Goal: Contribute content: Contribute content

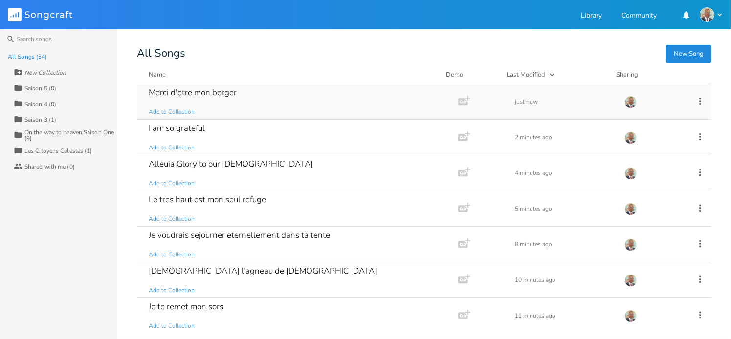
click at [222, 99] on div "Merci d'etre mon berger Add to Collection" at bounding box center [296, 101] width 294 height 35
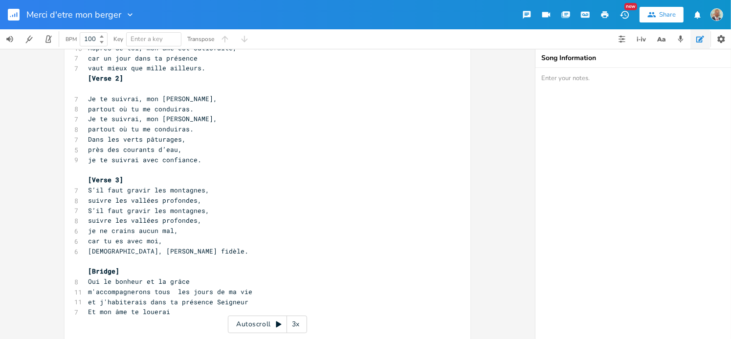
scroll to position [147, 0]
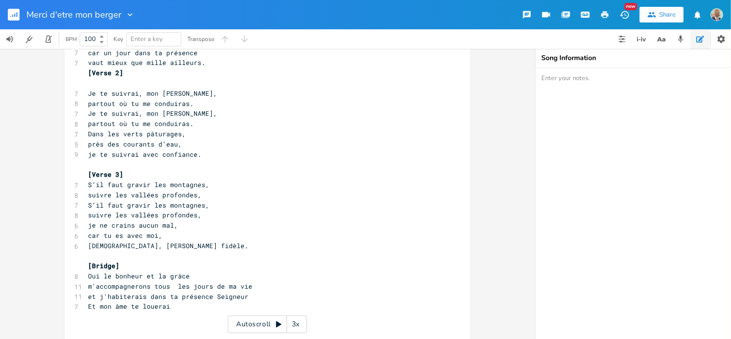
click at [14, 17] on rect "button" at bounding box center [14, 15] width 12 height 12
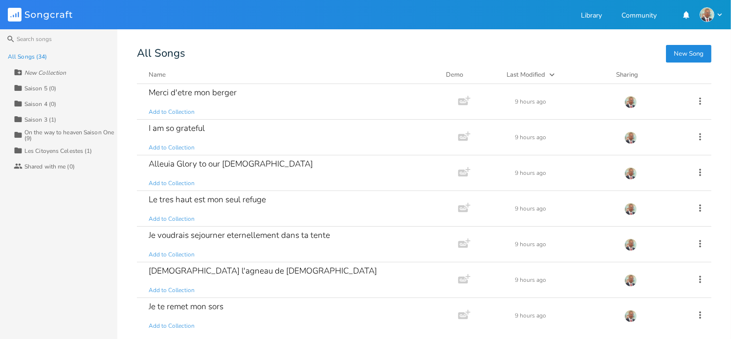
click at [162, 75] on div "Name" at bounding box center [157, 74] width 17 height 9
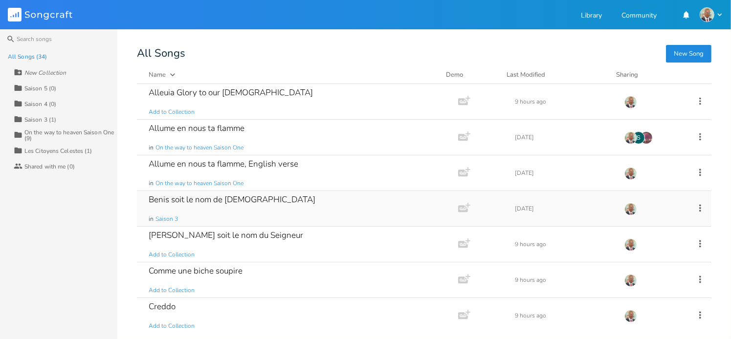
click at [185, 200] on div "Benis soit le nom de [DEMOGRAPHIC_DATA]" at bounding box center [232, 200] width 167 height 8
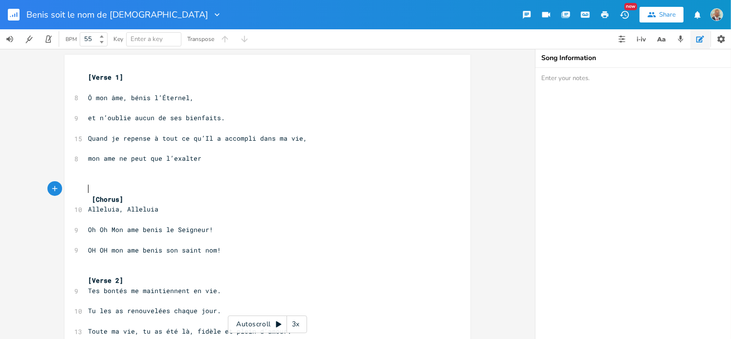
click at [231, 190] on pre "​" at bounding box center [262, 189] width 353 height 10
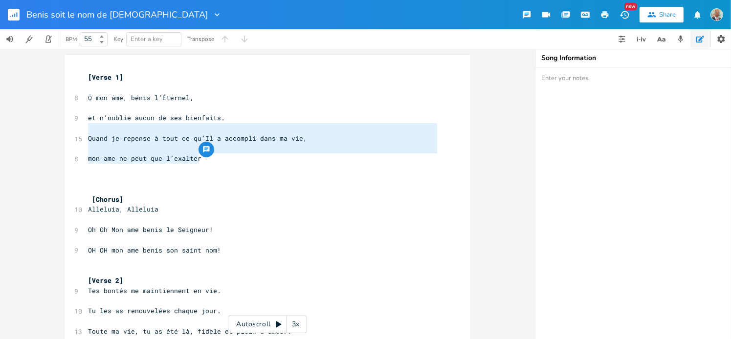
type textarea "Quand je repense à tout ce qu’Il a accompli dans ma vie, mon ame ne peut que l’…"
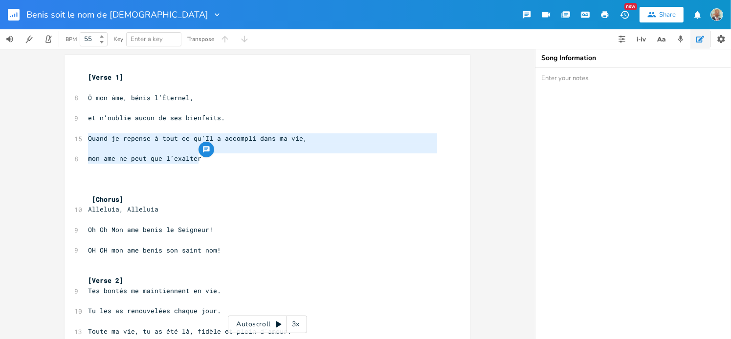
drag, startPoint x: 198, startPoint y: 159, endPoint x: 84, endPoint y: 138, distance: 115.9
click at [86, 138] on div "[Verse 1] ​ 8 Ô mon âme, bénis l’Éternel, ​ 9 et n’oublie aucun de ses bienfait…" at bounding box center [262, 295] width 353 height 447
click at [218, 165] on pre "​" at bounding box center [262, 169] width 353 height 10
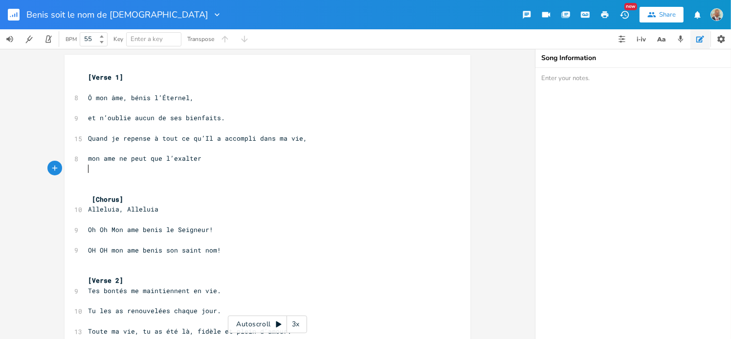
type textarea "​"
paste textarea
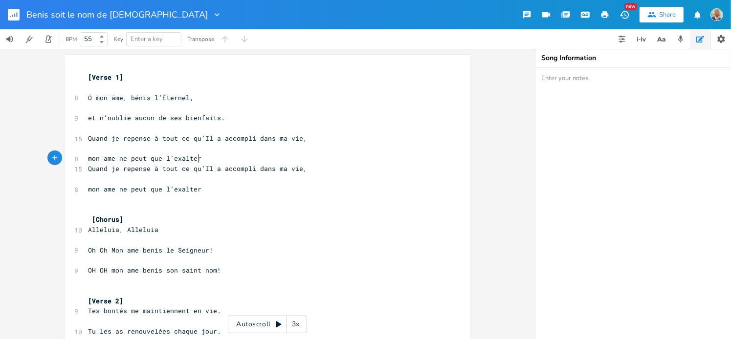
click at [203, 159] on pre "mon ame ne peut que l’exalter" at bounding box center [262, 159] width 353 height 10
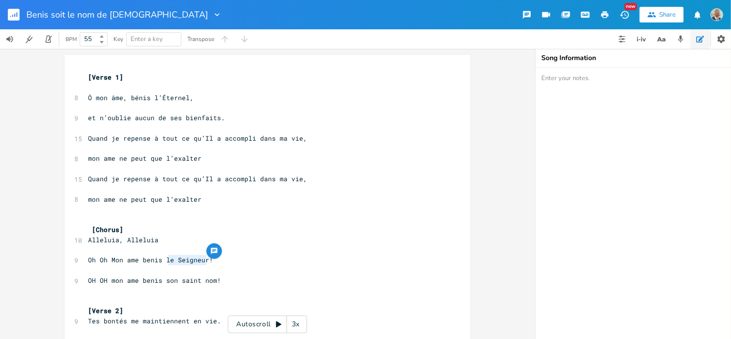
drag, startPoint x: 203, startPoint y: 260, endPoint x: 166, endPoint y: 260, distance: 36.7
click at [166, 260] on span "Oh Oh Mon ame benis le Seigneur!" at bounding box center [150, 260] width 125 height 9
type textarea "'Eternel"
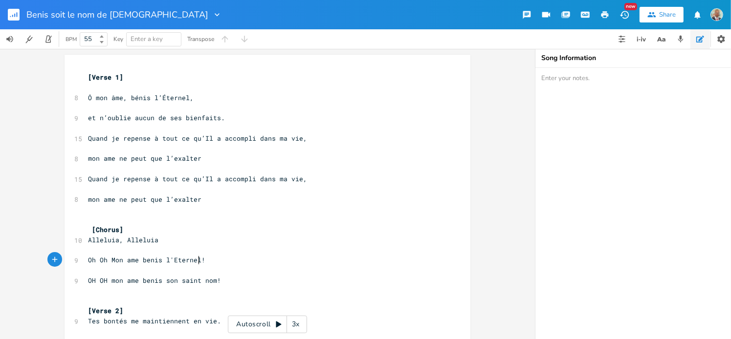
click at [235, 267] on pre "​" at bounding box center [262, 271] width 353 height 10
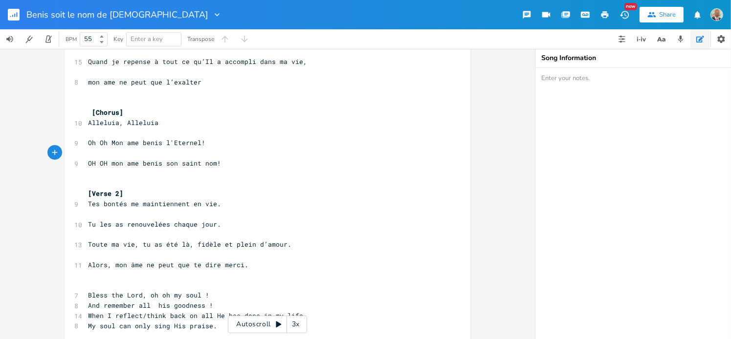
scroll to position [147, 0]
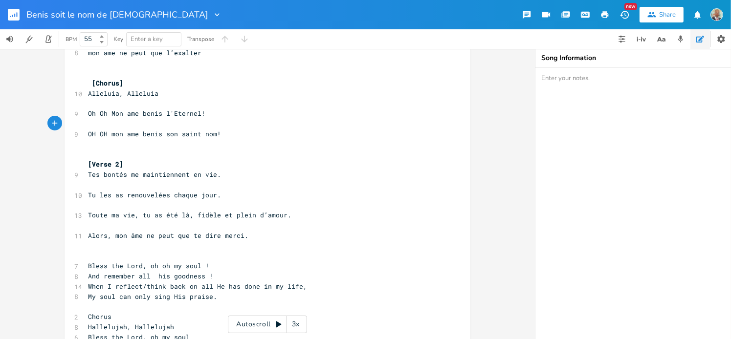
click at [249, 233] on pre "Alors, mon âme ne peut que te dire merci." at bounding box center [262, 236] width 353 height 10
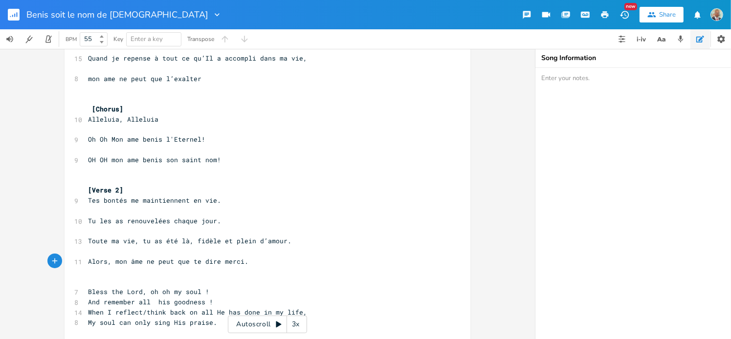
scroll to position [98, 0]
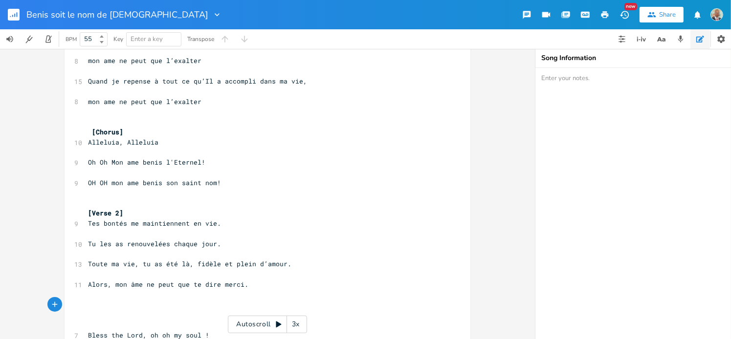
click at [13, 17] on rect "button" at bounding box center [14, 15] width 12 height 12
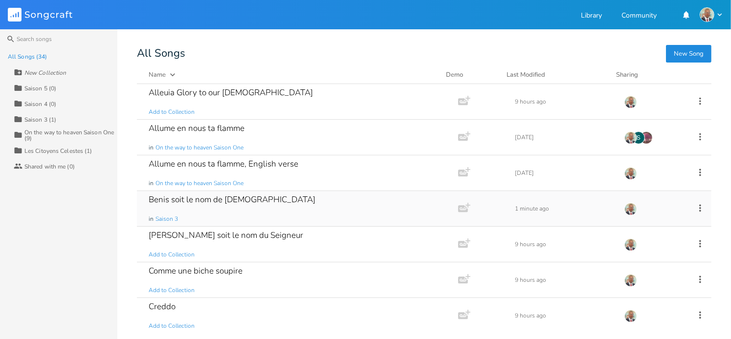
click at [200, 203] on div "Benis soit le nom de [DEMOGRAPHIC_DATA]" at bounding box center [232, 200] width 167 height 8
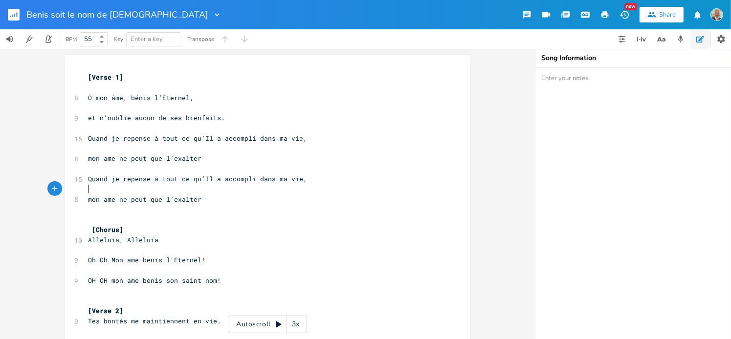
click at [210, 191] on pre "​" at bounding box center [262, 189] width 353 height 10
click at [16, 16] on rect "button" at bounding box center [14, 15] width 12 height 12
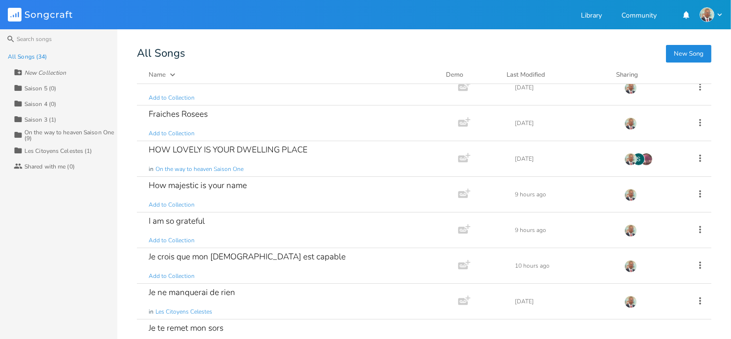
scroll to position [342, 0]
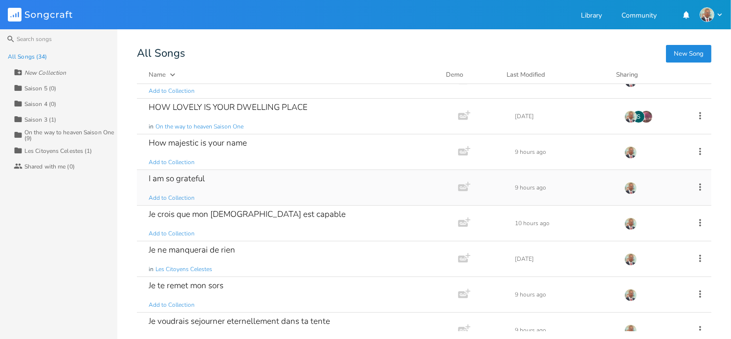
click at [243, 178] on div "I am so grateful Add to Collection" at bounding box center [296, 187] width 294 height 35
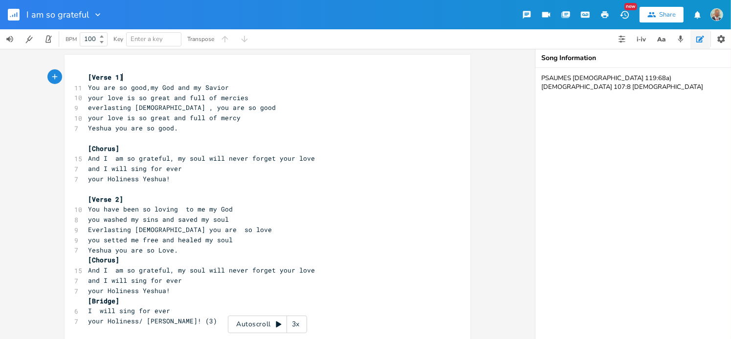
click at [180, 178] on pre "your Holiness Yeshua!" at bounding box center [262, 179] width 353 height 10
click at [270, 175] on pre "your Holiness Yeshua!" at bounding box center [262, 179] width 353 height 10
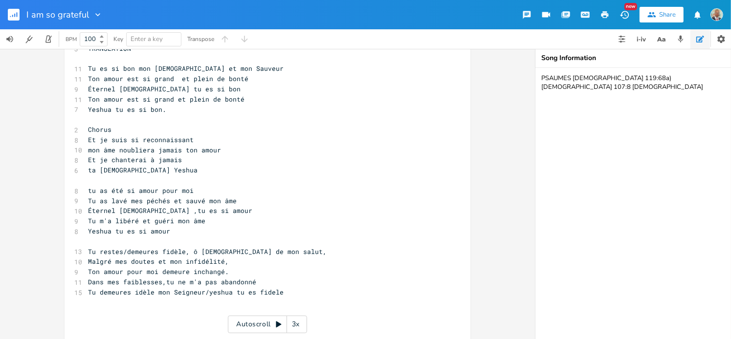
scroll to position [301, 0]
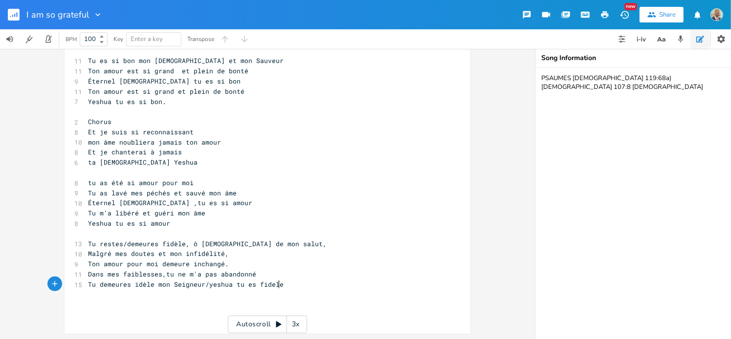
click at [281, 286] on pre "Tu demeures idèle mon Seigneur/yeshua tu es fidele" at bounding box center [262, 285] width 353 height 10
click at [17, 14] on icon "button" at bounding box center [17, 14] width 1 height 5
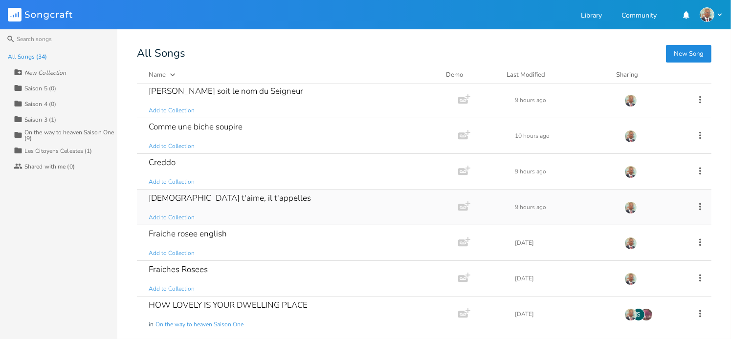
scroll to position [147, 0]
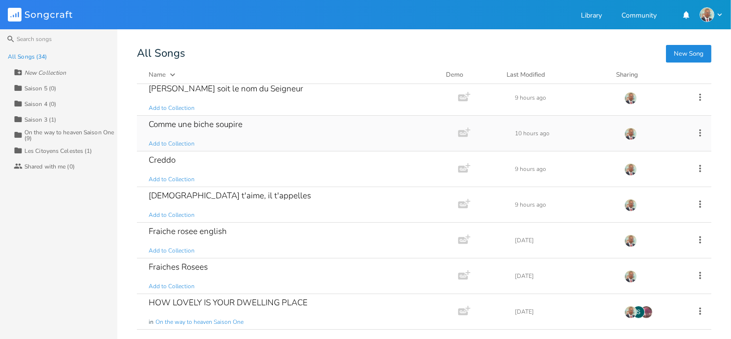
click at [215, 130] on div "Comme une biche soupire Add to Collection" at bounding box center [296, 133] width 294 height 35
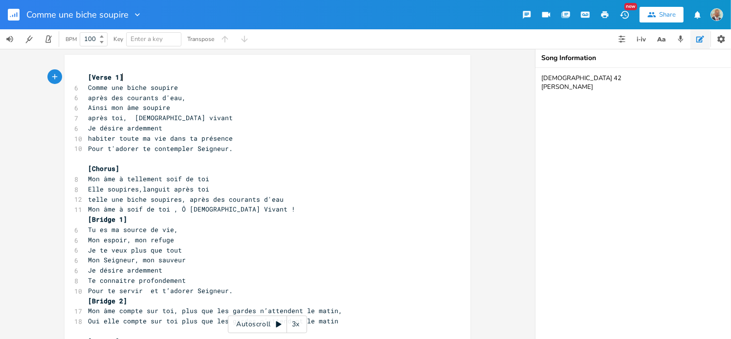
click at [230, 151] on pre "Pour t'adorer te contempler Seigneur." at bounding box center [262, 149] width 353 height 10
click at [12, 13] on rect "button" at bounding box center [14, 15] width 12 height 12
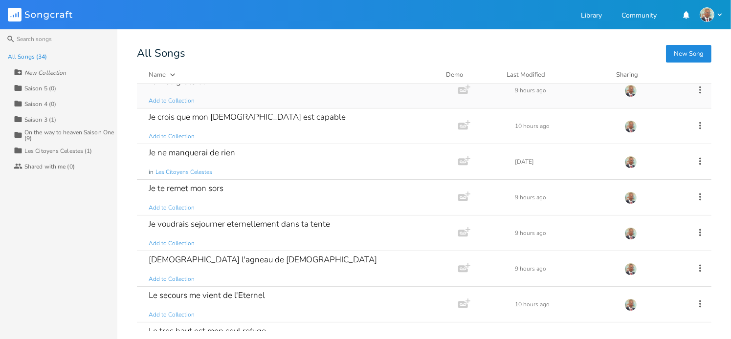
scroll to position [440, 0]
click at [245, 226] on div "Je voudrais sejourner eternellement dans ta tente" at bounding box center [239, 224] width 181 height 8
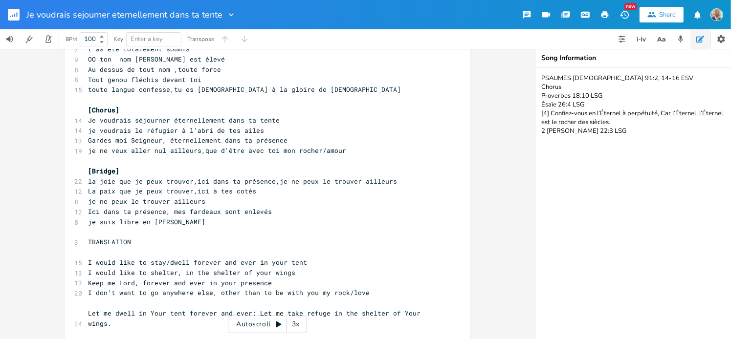
scroll to position [98, 0]
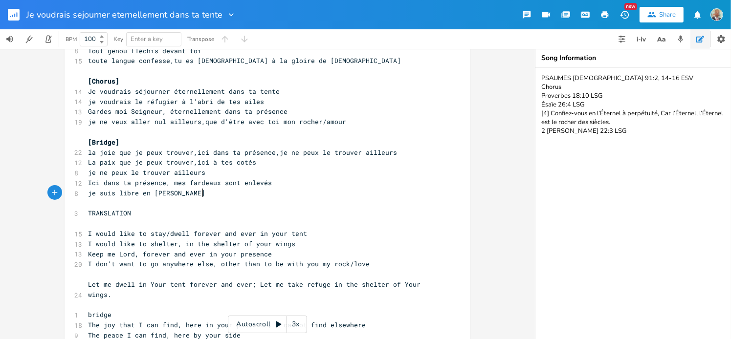
click at [216, 191] on pre "je suis libre en [PERSON_NAME]" at bounding box center [262, 193] width 353 height 10
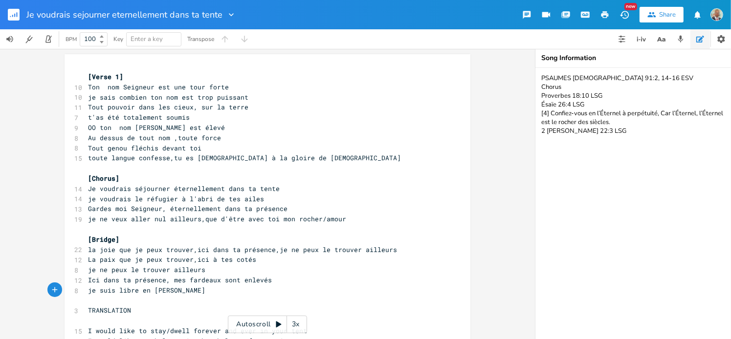
scroll to position [0, 0]
click at [318, 250] on span "la joie que je peux trouver,ici dans ta présence,je ne peux le trouver ailleurs" at bounding box center [242, 250] width 309 height 9
type textarea "a"
click at [311, 287] on pre "je suis libre en [PERSON_NAME]" at bounding box center [262, 291] width 353 height 10
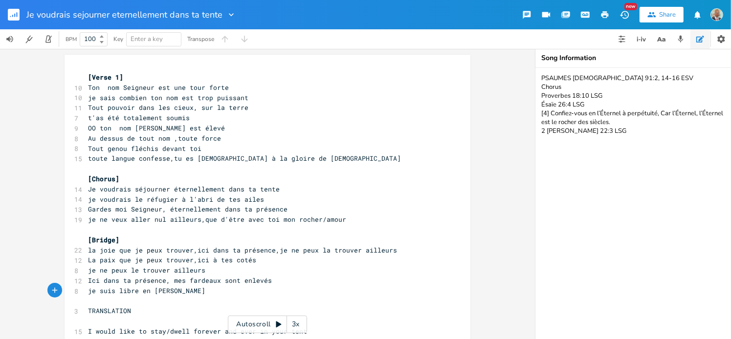
click at [15, 16] on rect "button" at bounding box center [14, 15] width 12 height 12
